Goal: Task Accomplishment & Management: Complete application form

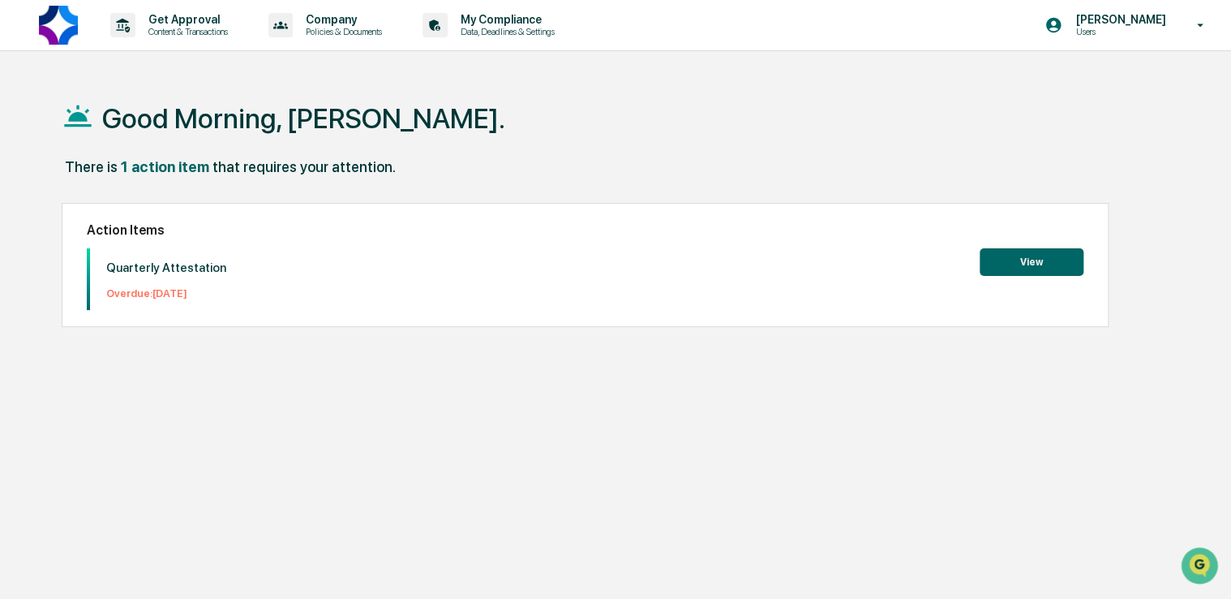
click at [1006, 261] on button "View" at bounding box center [1032, 262] width 104 height 28
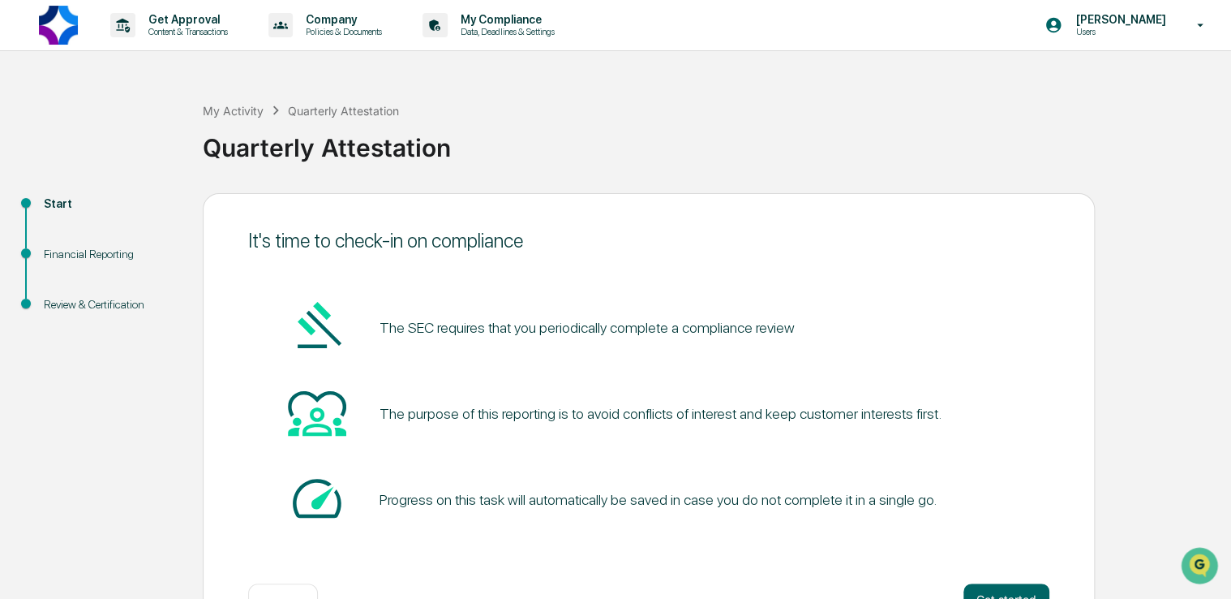
scroll to position [54, 0]
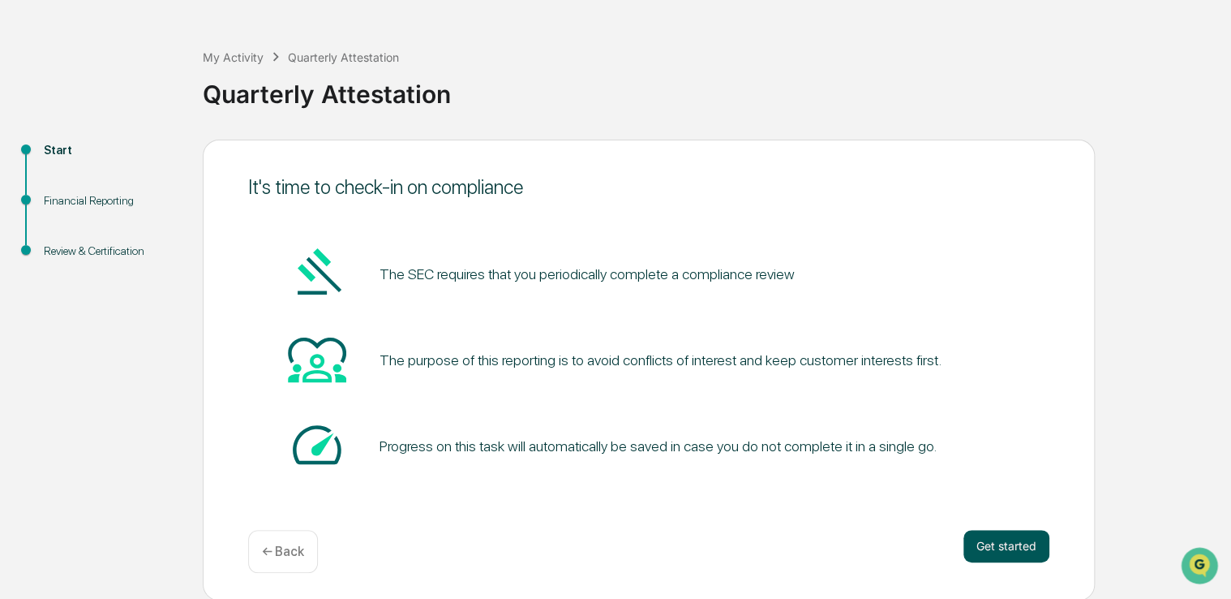
click at [1015, 550] on button "Get started" at bounding box center [1007, 546] width 86 height 32
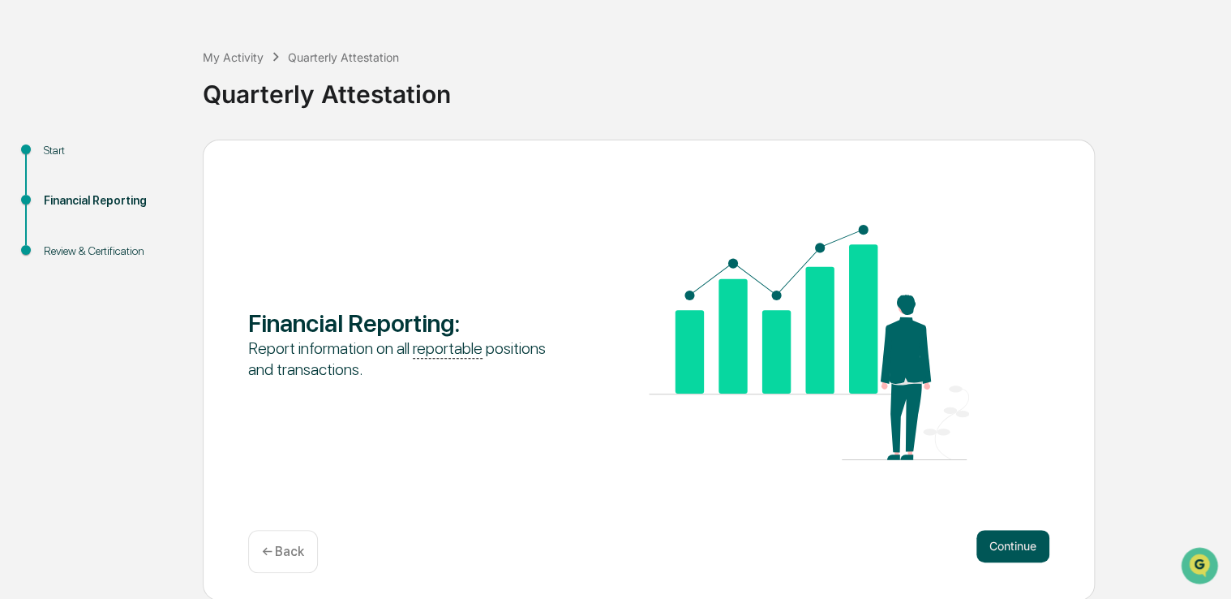
click at [986, 547] on button "Continue" at bounding box center [1013, 546] width 73 height 32
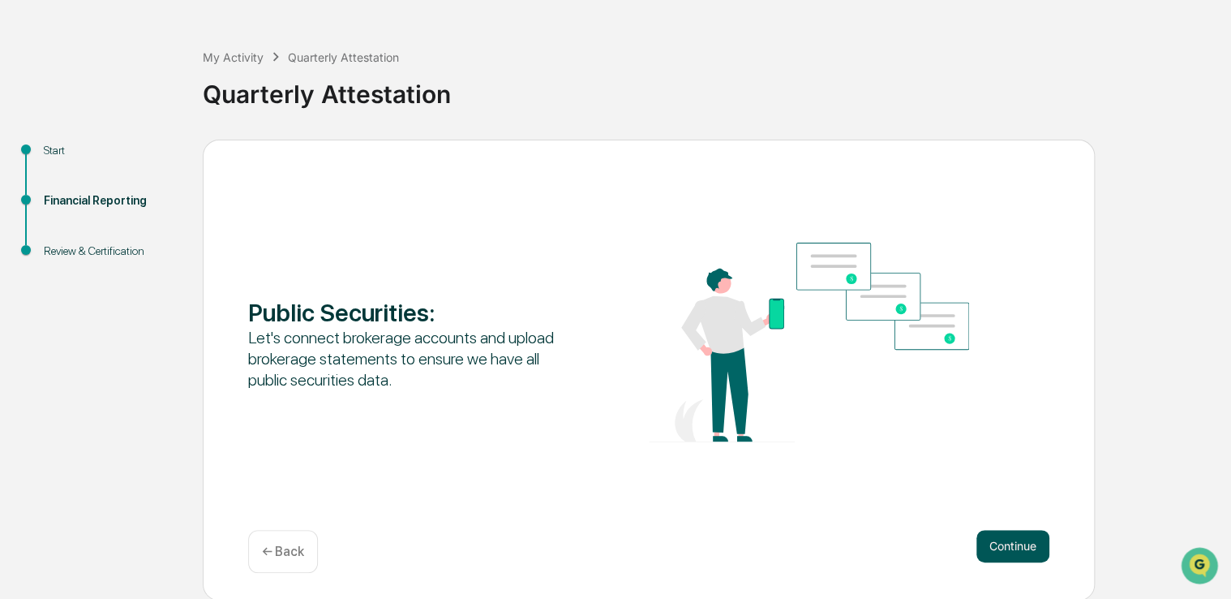
click at [996, 540] on button "Continue" at bounding box center [1013, 546] width 73 height 32
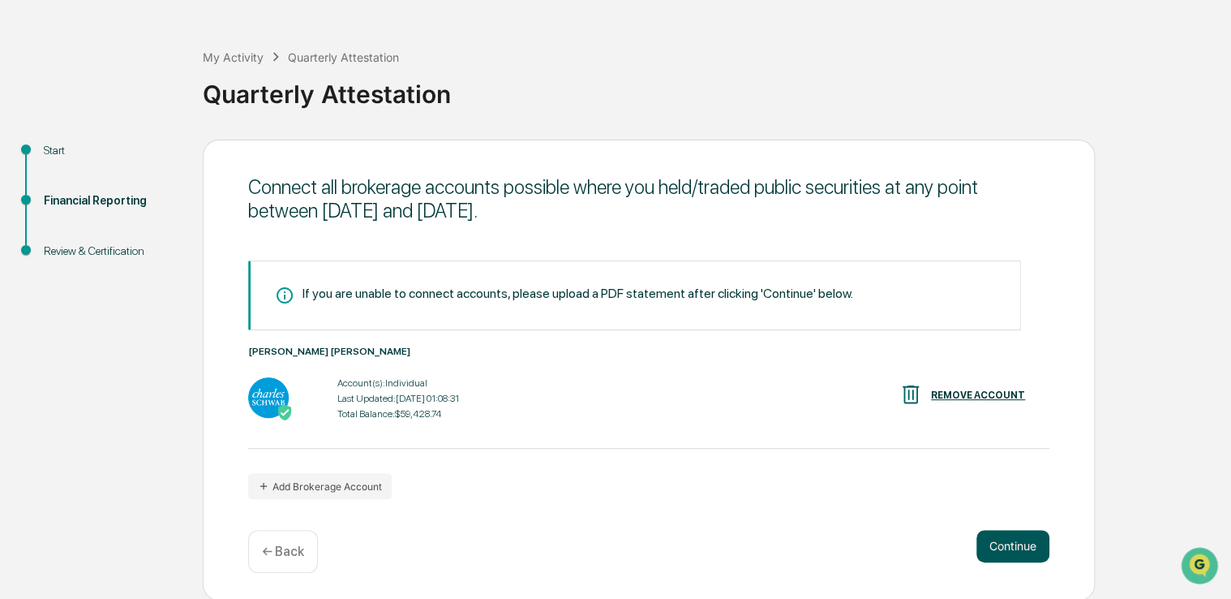
click at [1006, 547] on button "Continue" at bounding box center [1013, 546] width 73 height 32
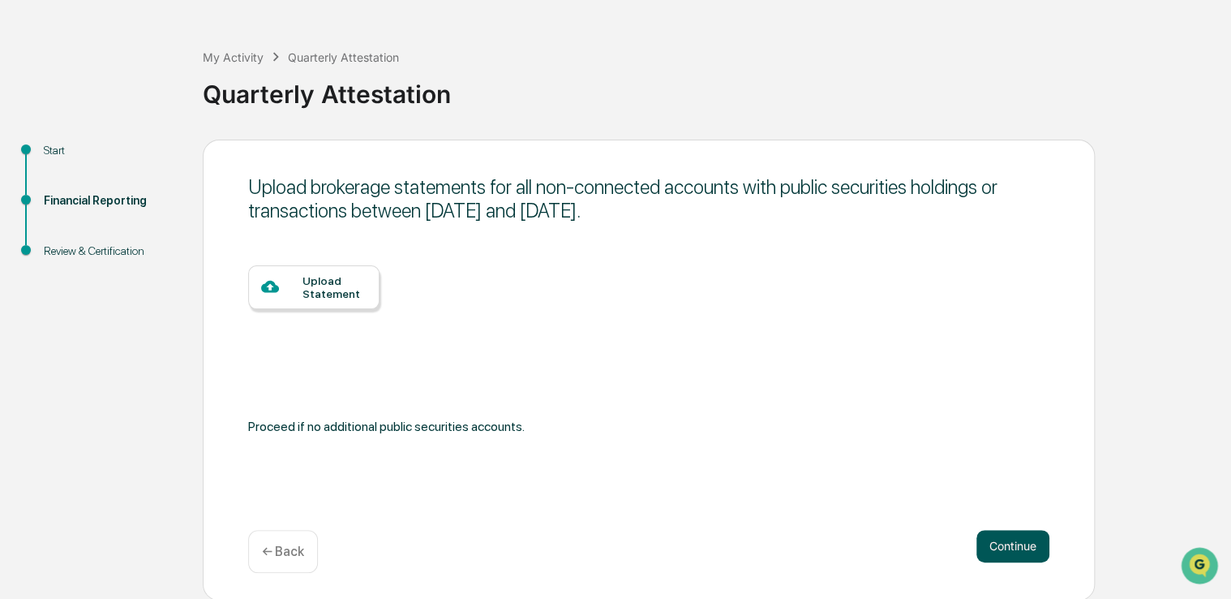
click at [996, 547] on button "Continue" at bounding box center [1013, 546] width 73 height 32
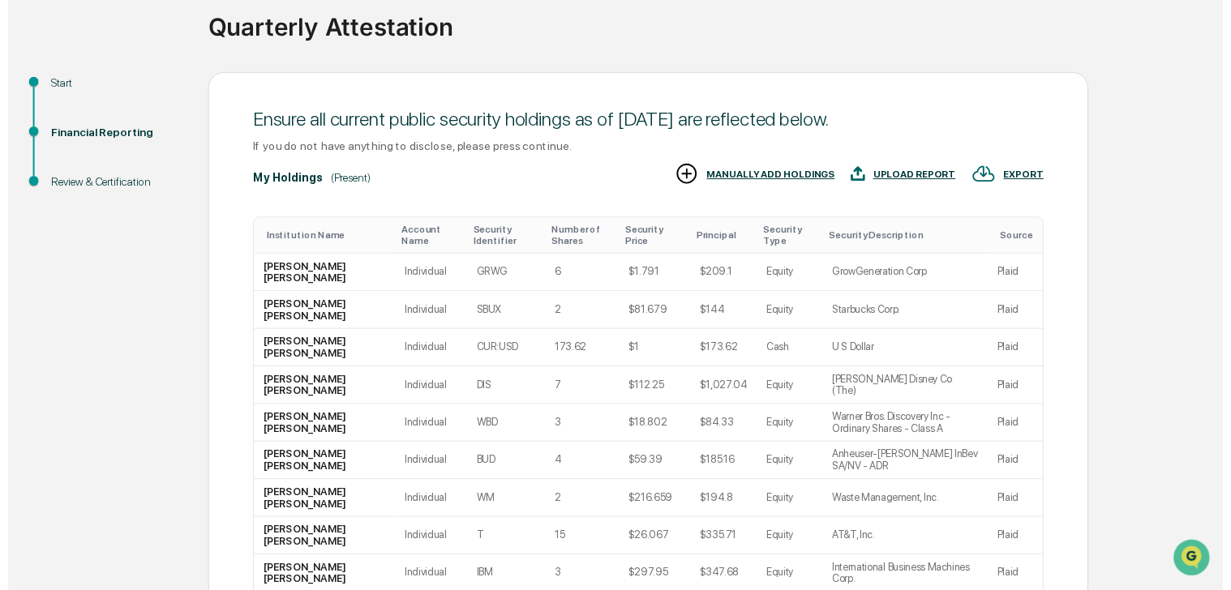
scroll to position [302, 0]
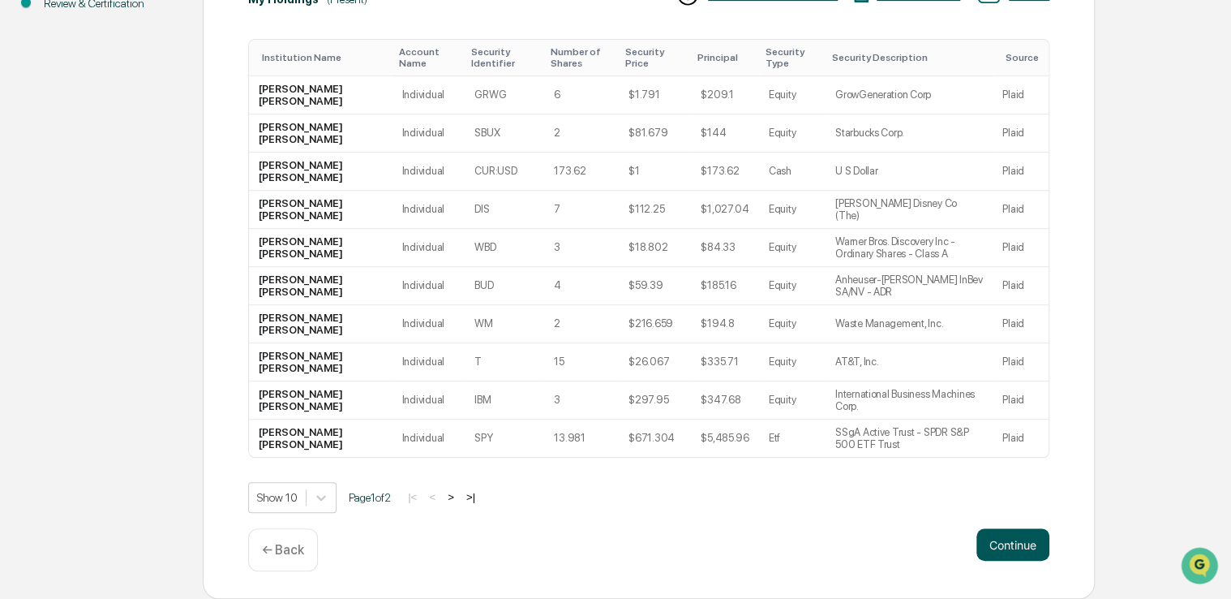
click at [1019, 543] on button "Continue" at bounding box center [1013, 544] width 73 height 32
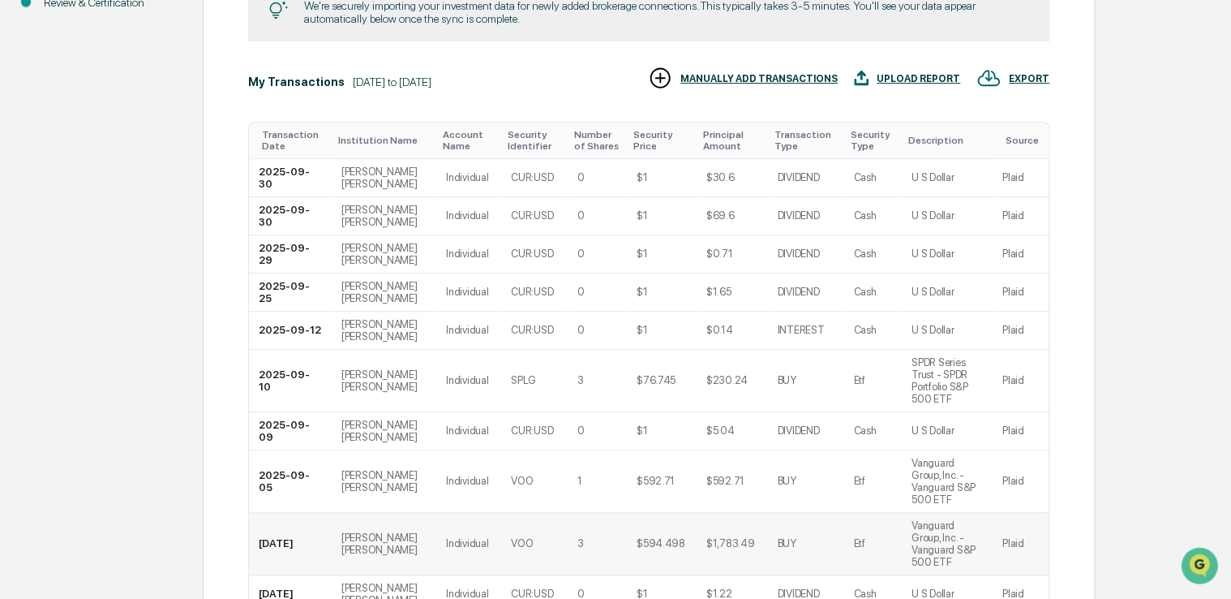
click at [995, 538] on td "Plaid" at bounding box center [1021, 544] width 56 height 62
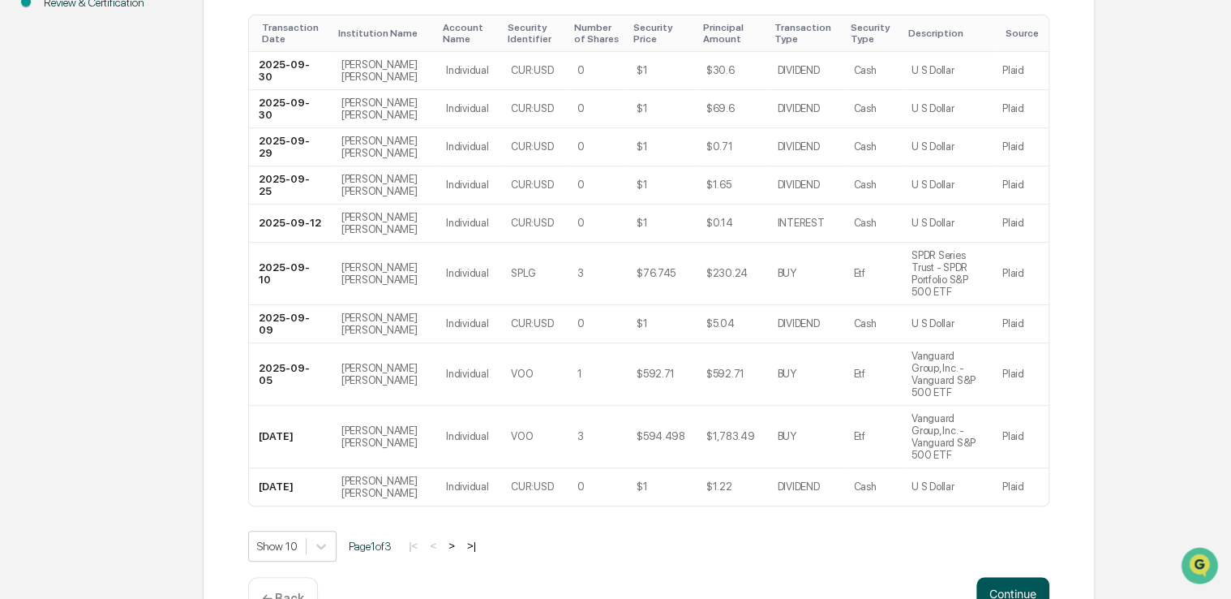
click at [983, 584] on button "Continue" at bounding box center [1013, 593] width 73 height 32
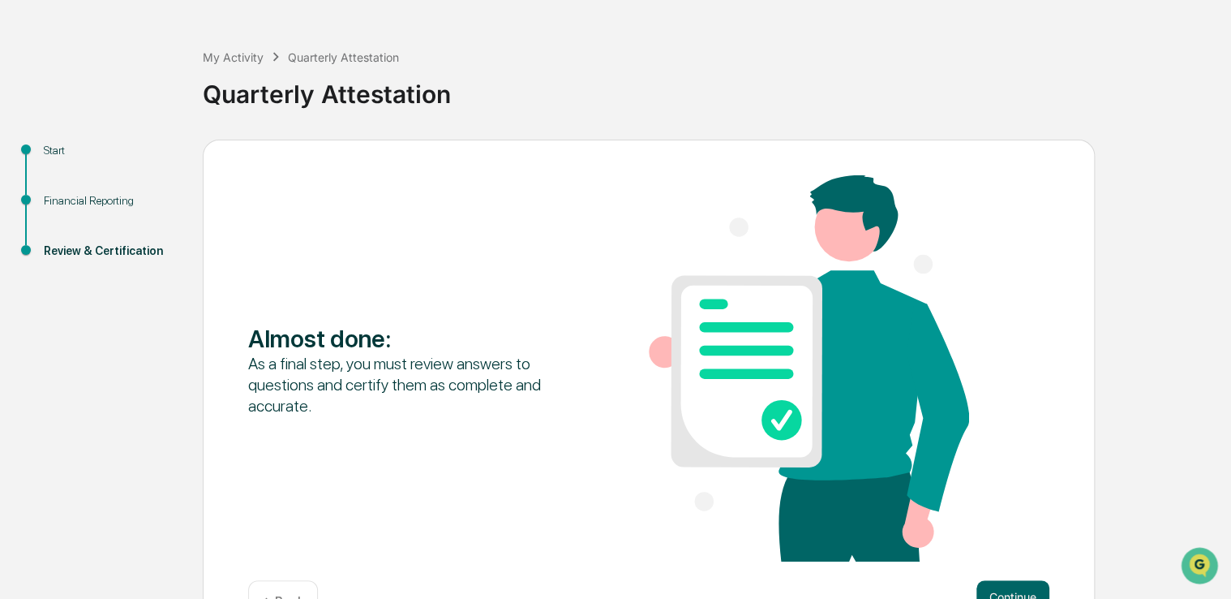
scroll to position [105, 0]
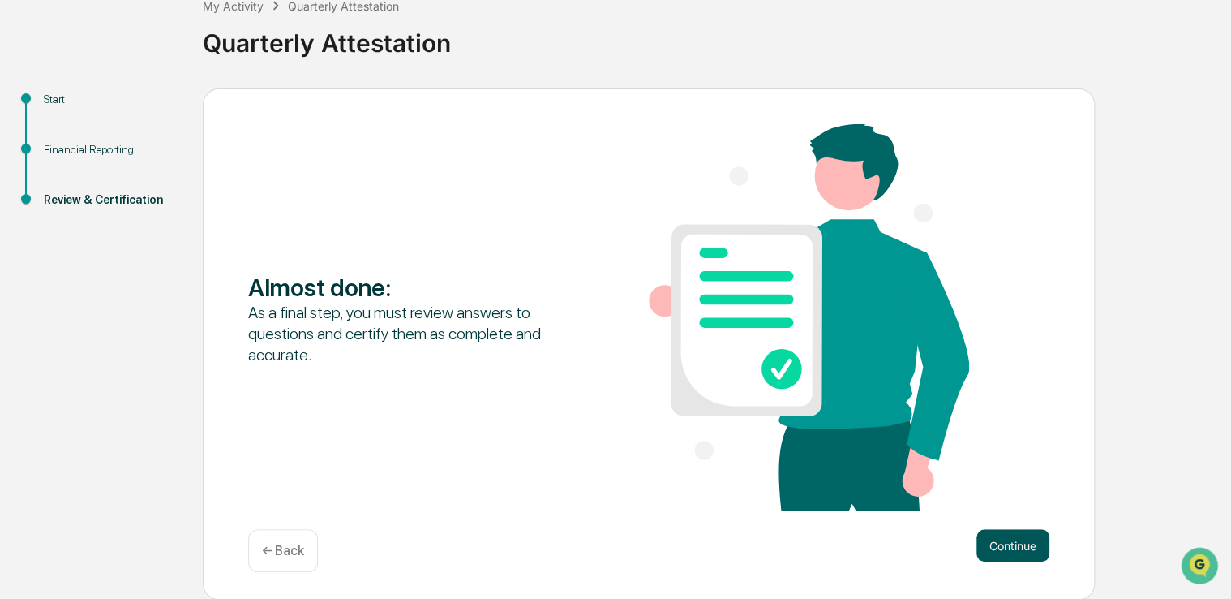
click at [1008, 545] on button "Continue" at bounding box center [1013, 545] width 73 height 32
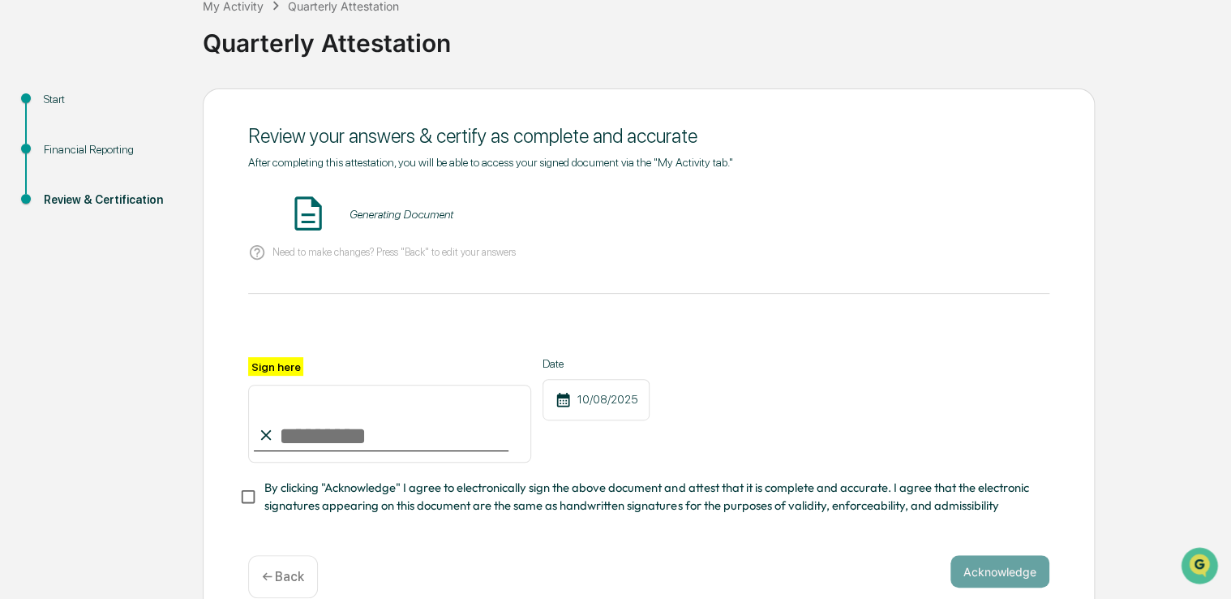
click at [268, 437] on icon at bounding box center [266, 435] width 11 height 11
drag, startPoint x: 304, startPoint y: 436, endPoint x: 324, endPoint y: 436, distance: 20.3
click at [304, 436] on input "Sign here" at bounding box center [389, 423] width 283 height 78
type input "**********"
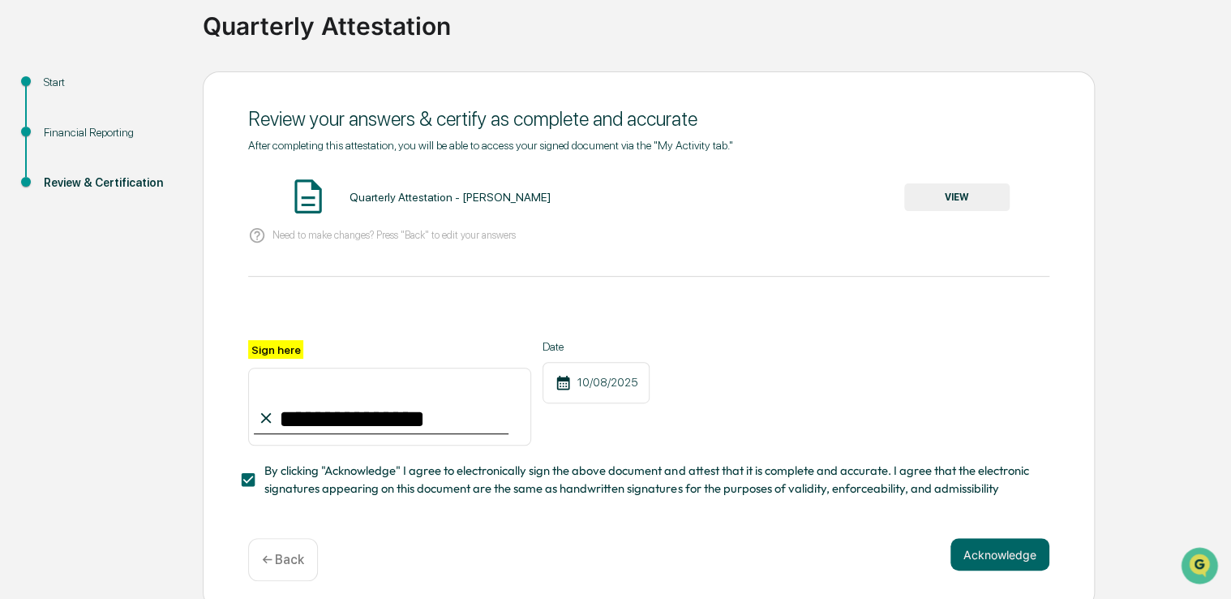
scroll to position [136, 0]
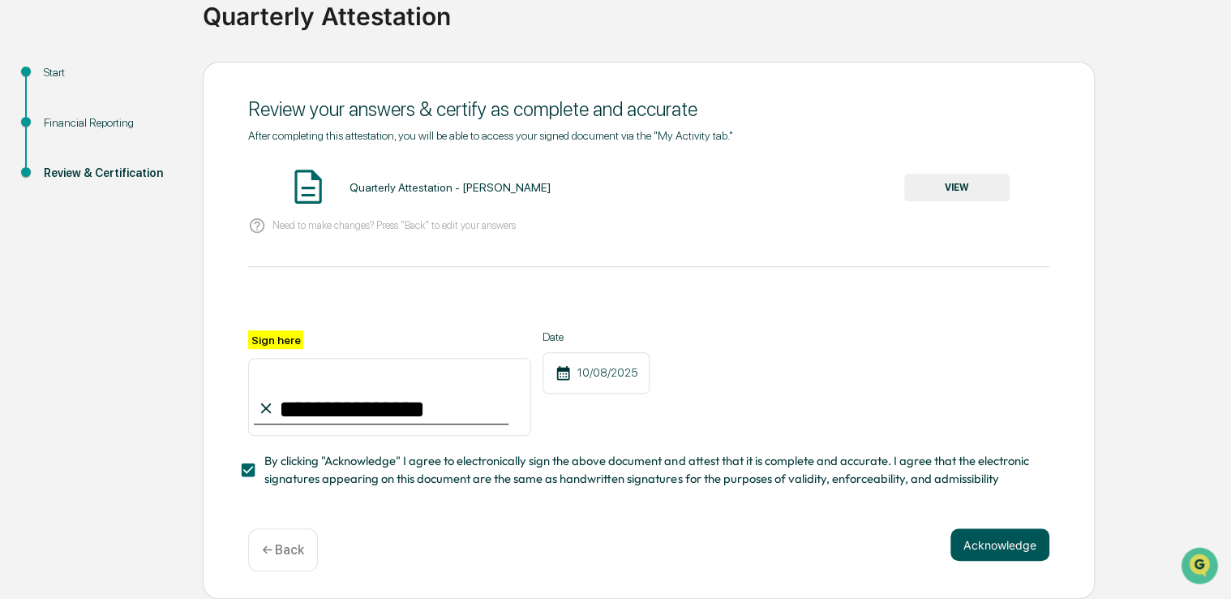
click at [999, 535] on button "Acknowledge" at bounding box center [1000, 544] width 99 height 32
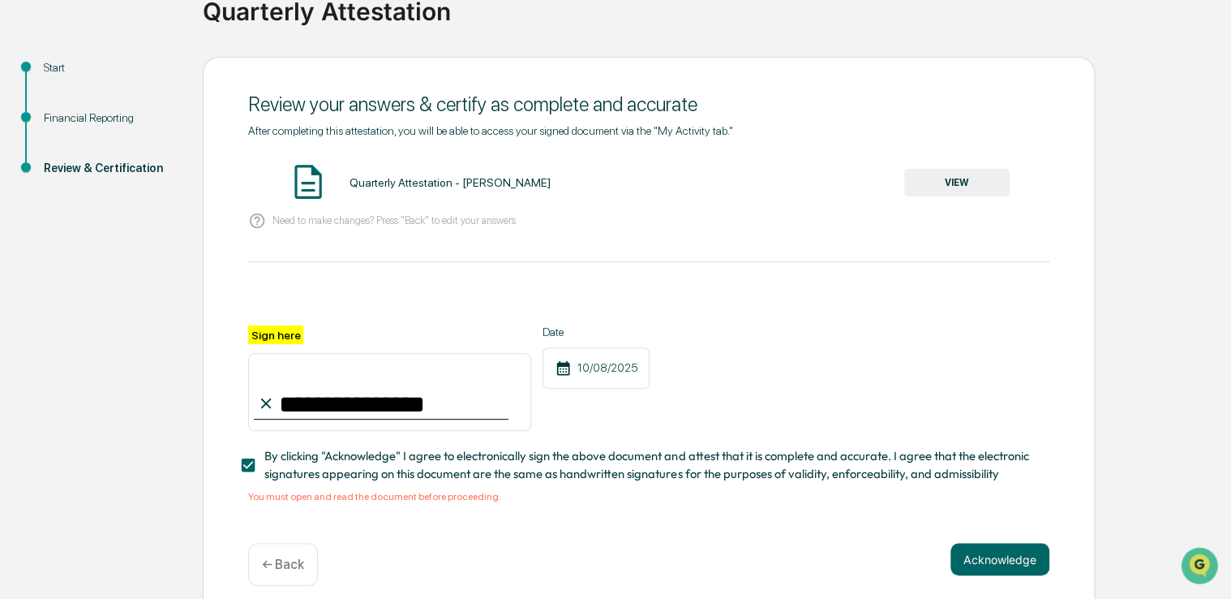
click at [945, 184] on button "VIEW" at bounding box center [956, 183] width 105 height 28
